Goal: Task Accomplishment & Management: Book appointment/travel/reservation

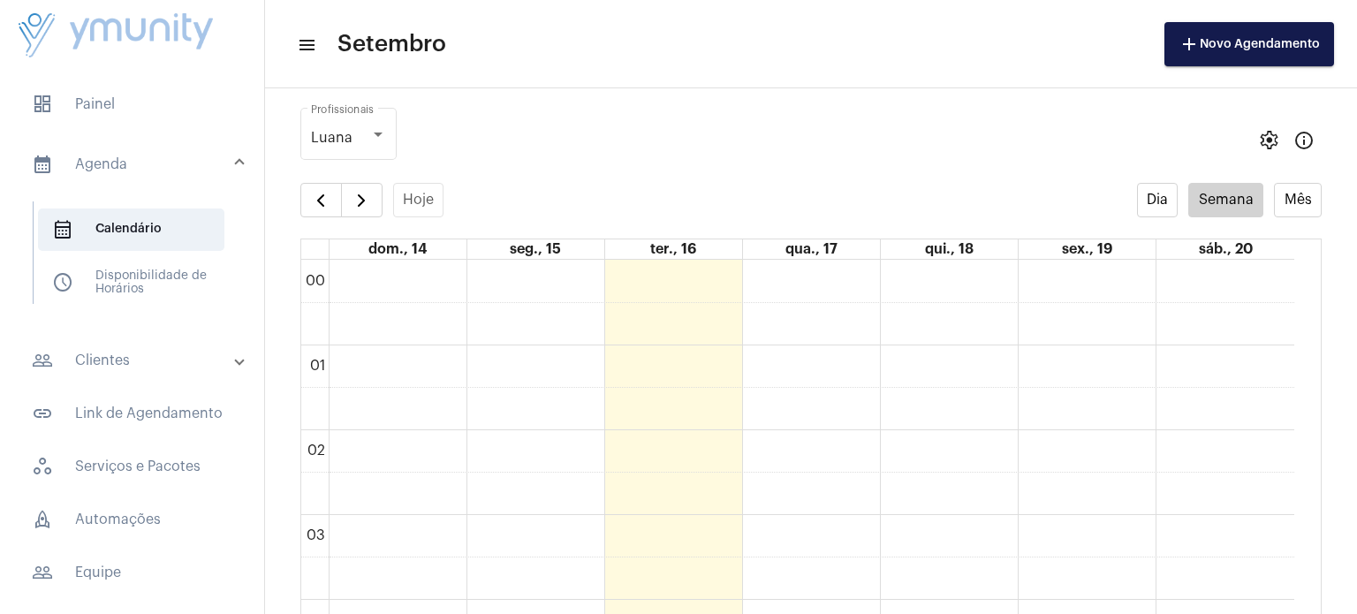
scroll to position [509, 0]
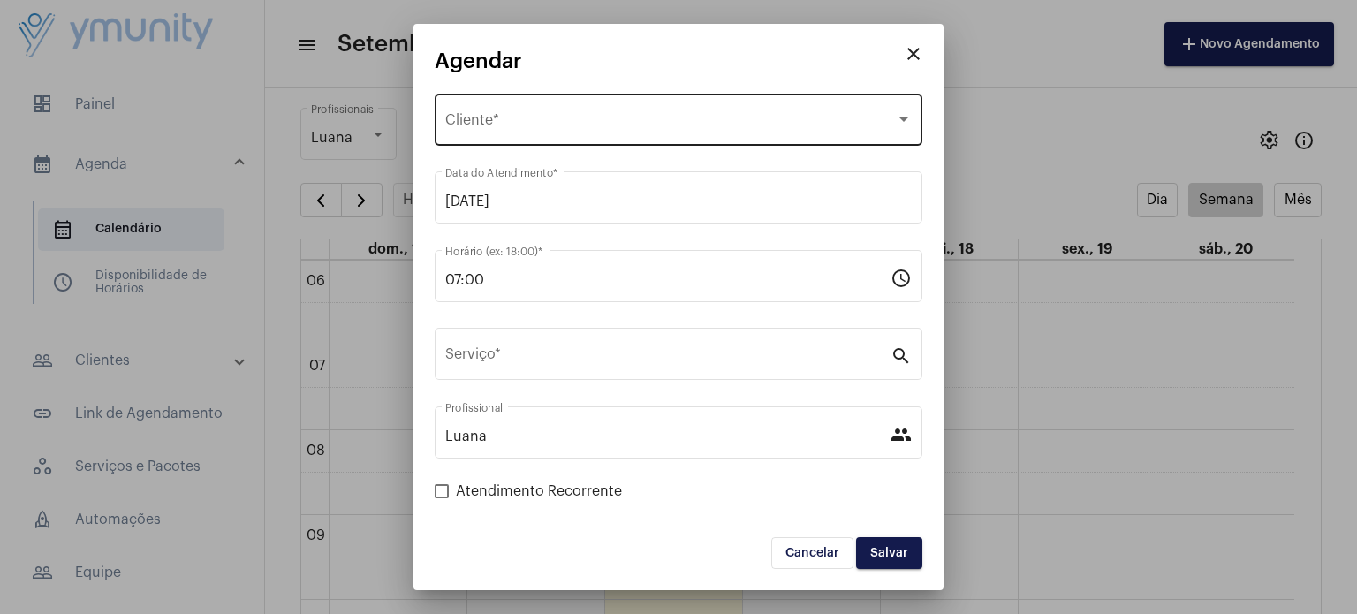
click at [579, 113] on div "Selecione o Cliente Cliente *" at bounding box center [678, 118] width 466 height 56
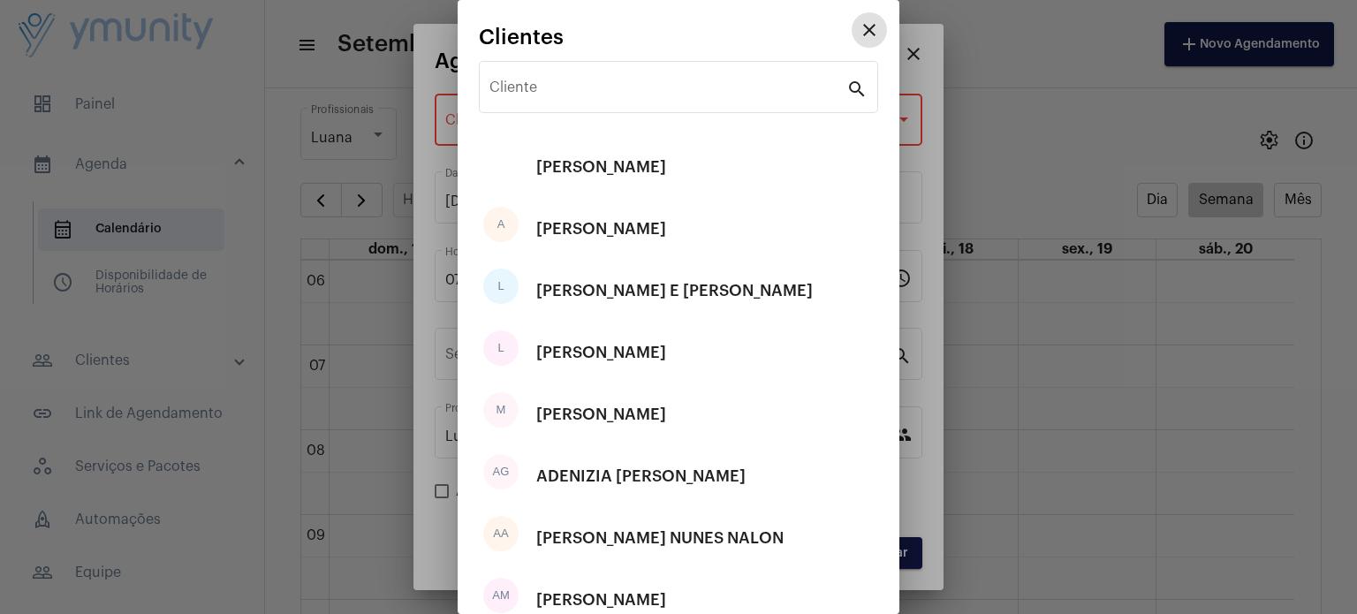
click at [851, 12] on button "close" at bounding box center [868, 29] width 35 height 35
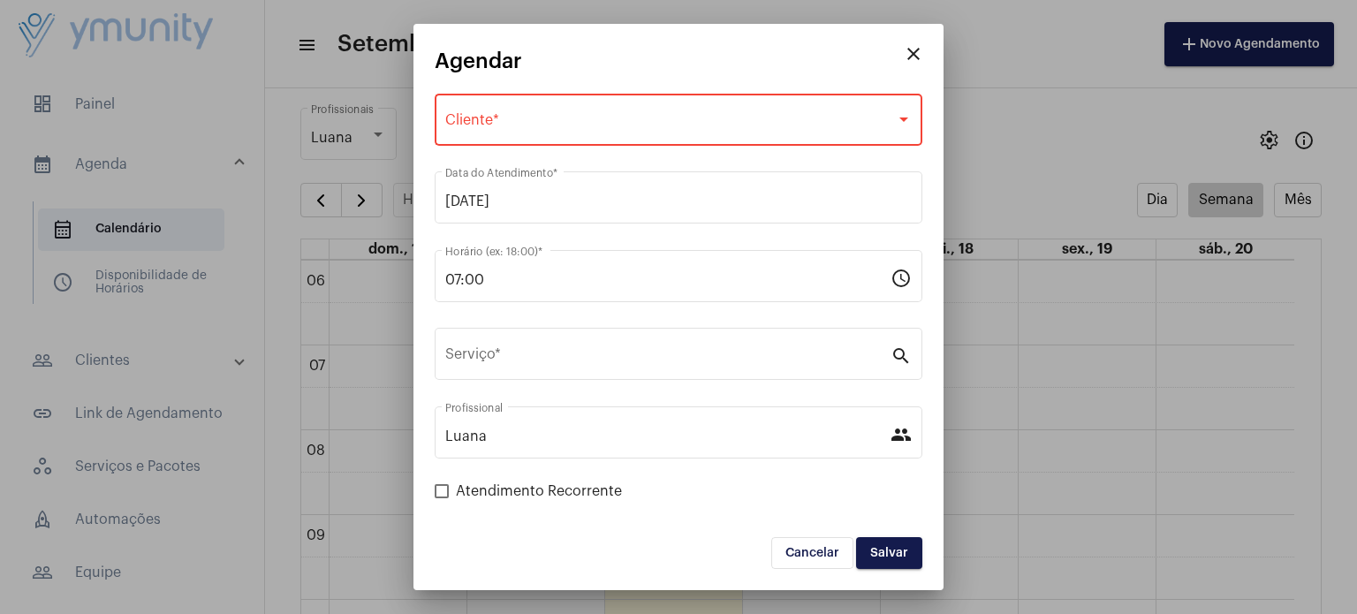
click at [579, 113] on div "Selecione o Cliente Cliente *" at bounding box center [678, 118] width 466 height 56
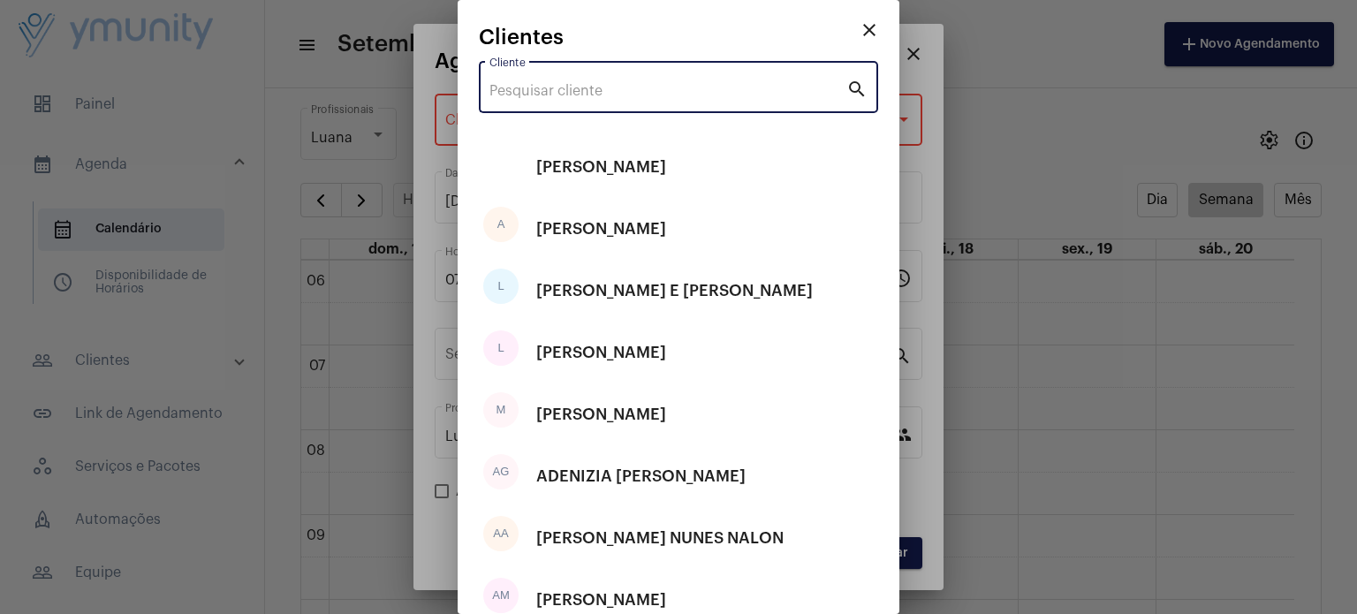
click at [582, 89] on input "Cliente" at bounding box center [667, 91] width 357 height 16
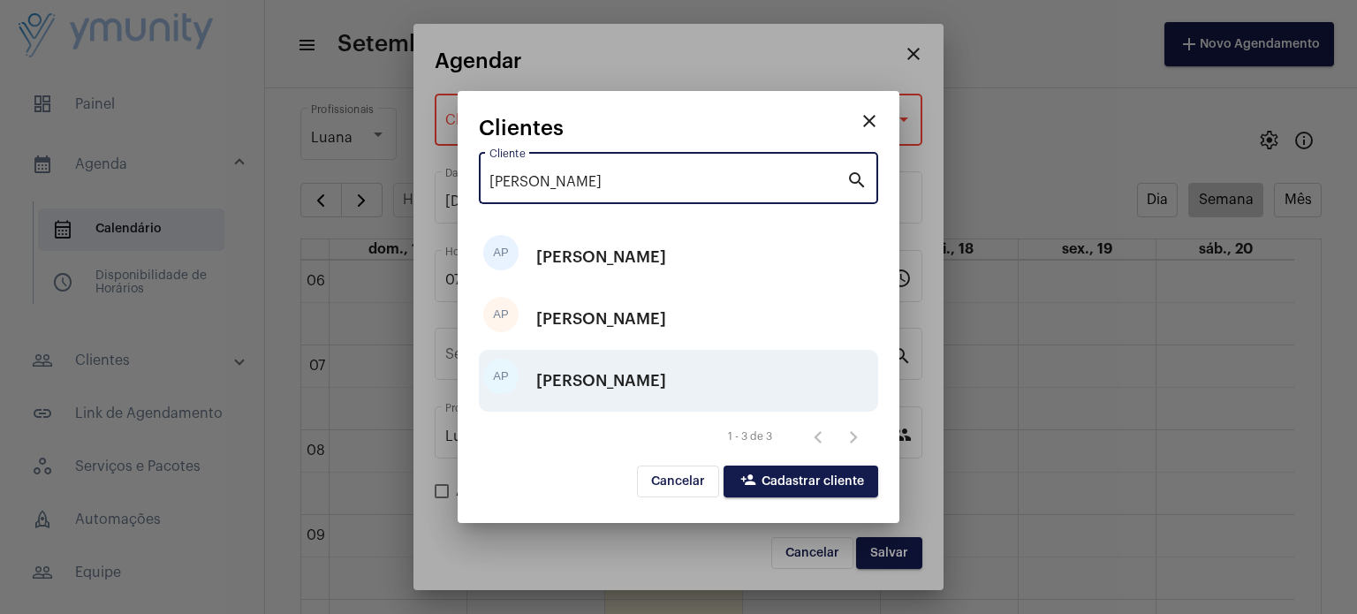
type input "[PERSON_NAME]"
click at [657, 382] on div "[PERSON_NAME]" at bounding box center [601, 380] width 130 height 53
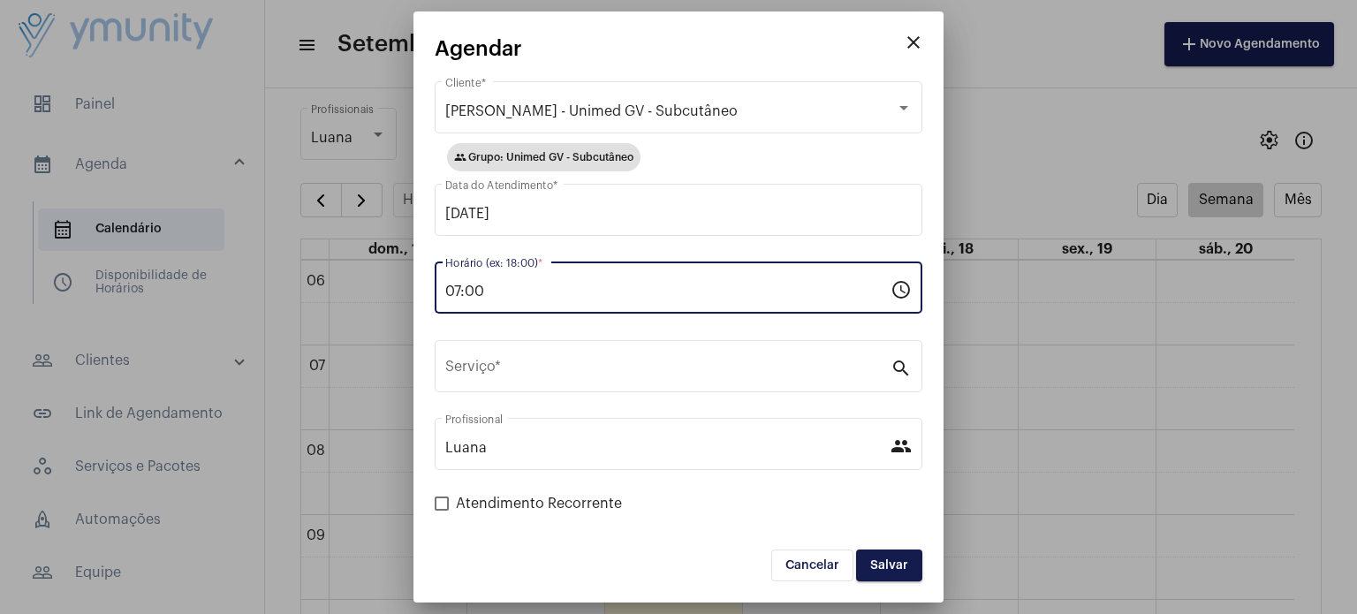
drag, startPoint x: 611, startPoint y: 286, endPoint x: 170, endPoint y: 317, distance: 442.7
click at [170, 317] on div "close Agendar [PERSON_NAME] - Unimed GV - Subcutâneo Cliente * group Grupo: Uni…" at bounding box center [678, 307] width 1357 height 614
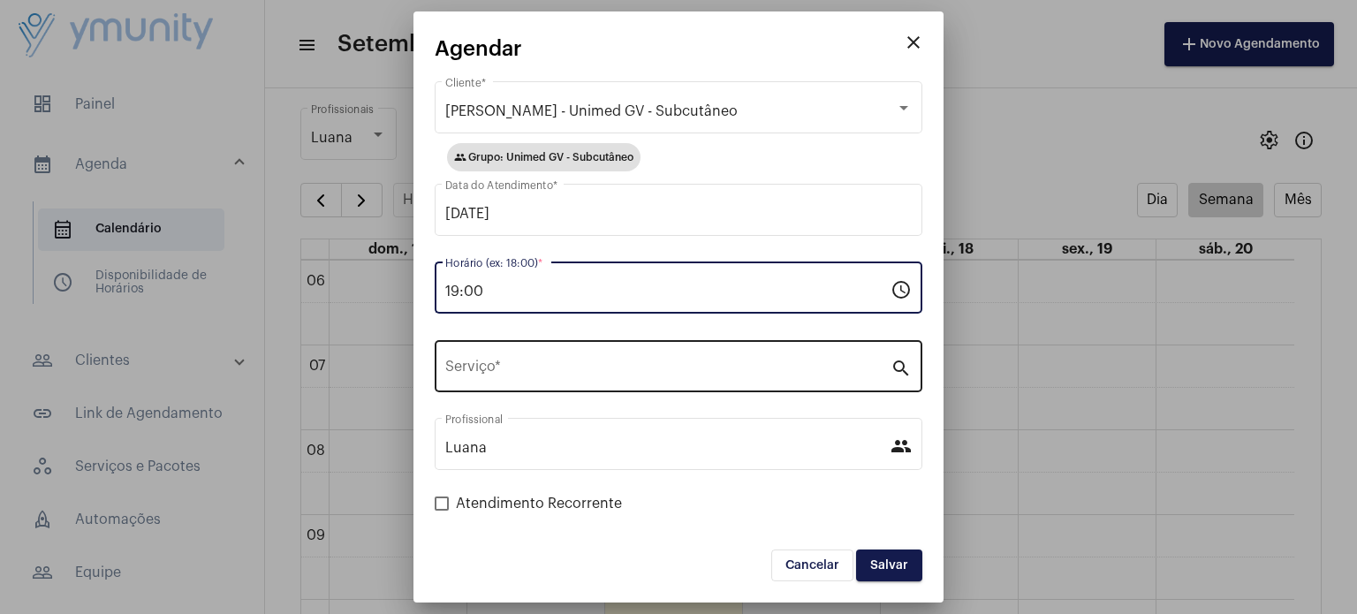
type input "19:00"
click at [478, 367] on input "Serviço *" at bounding box center [667, 370] width 445 height 16
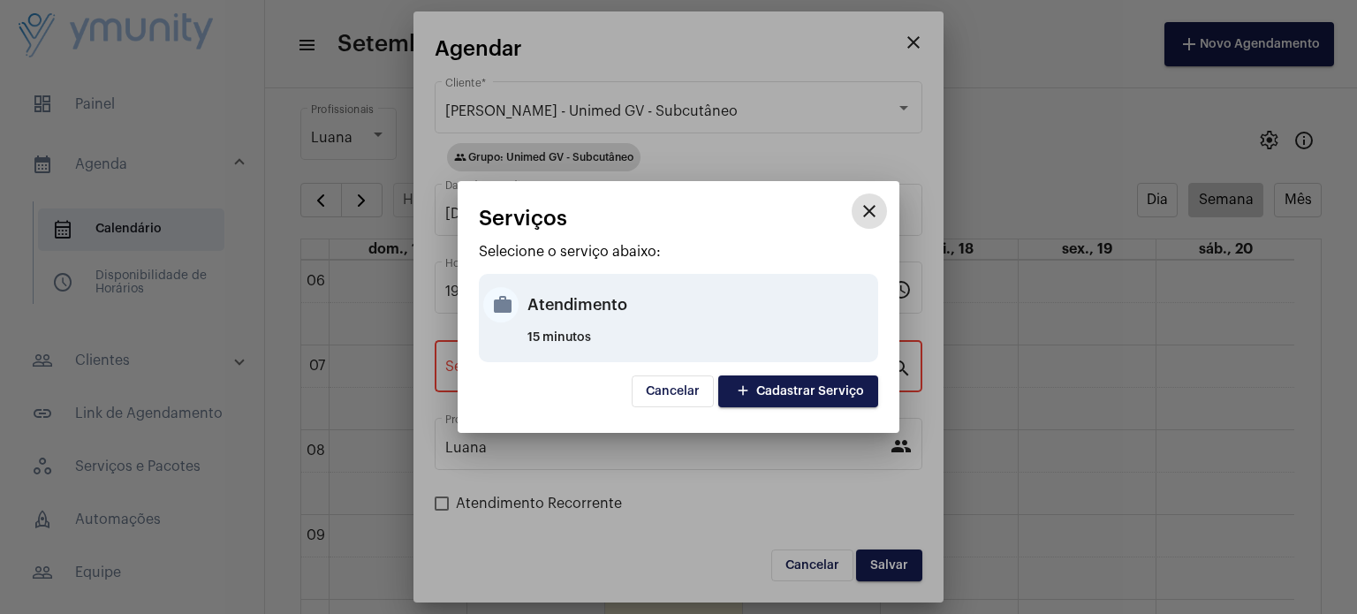
click at [565, 321] on div "Atendimento" at bounding box center [700, 304] width 346 height 53
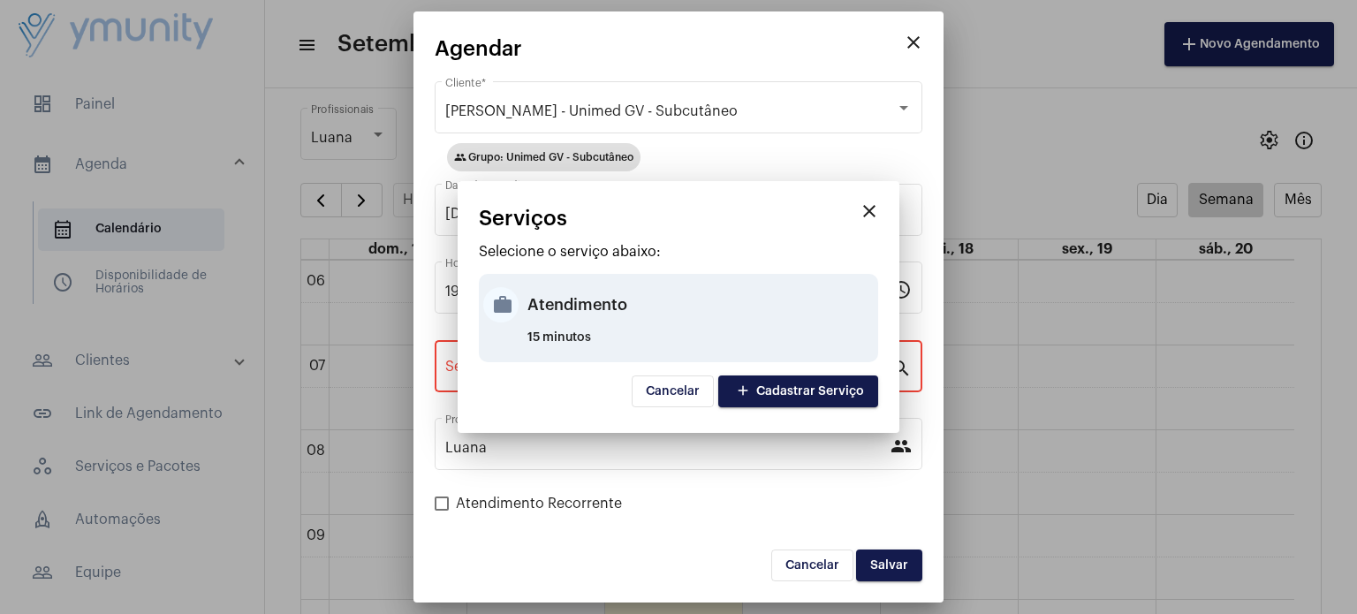
type input "Atendimento"
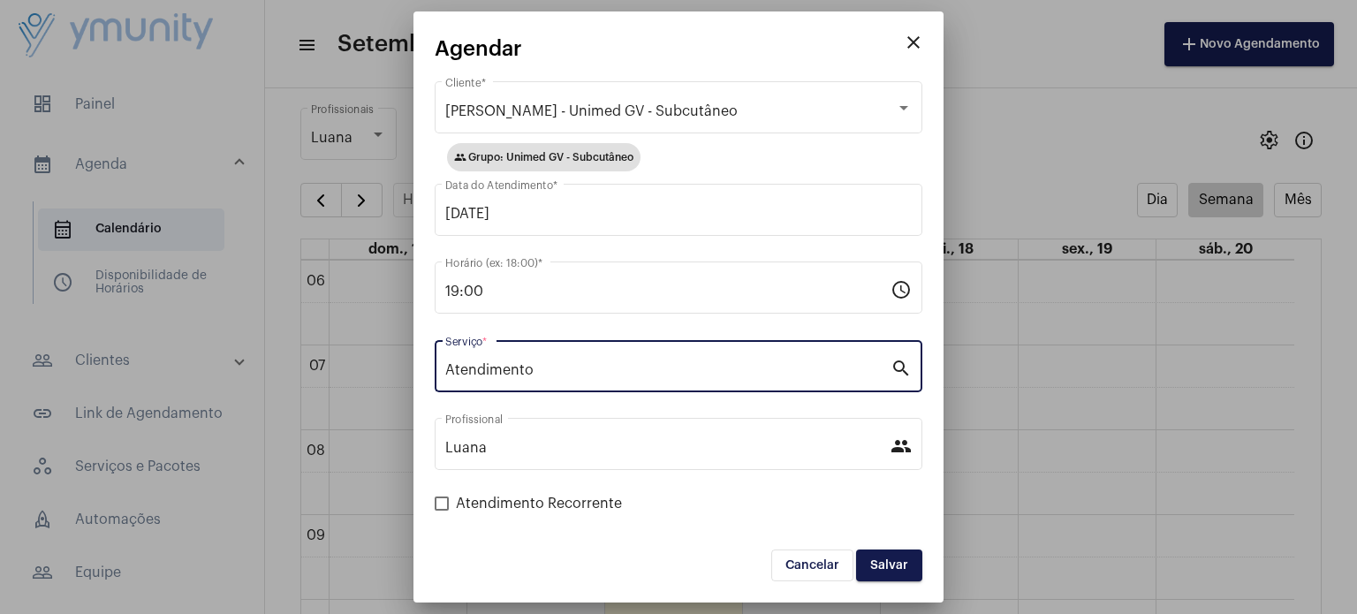
click at [887, 559] on span "Salvar" at bounding box center [889, 565] width 38 height 12
